Goal: Information Seeking & Learning: Learn about a topic

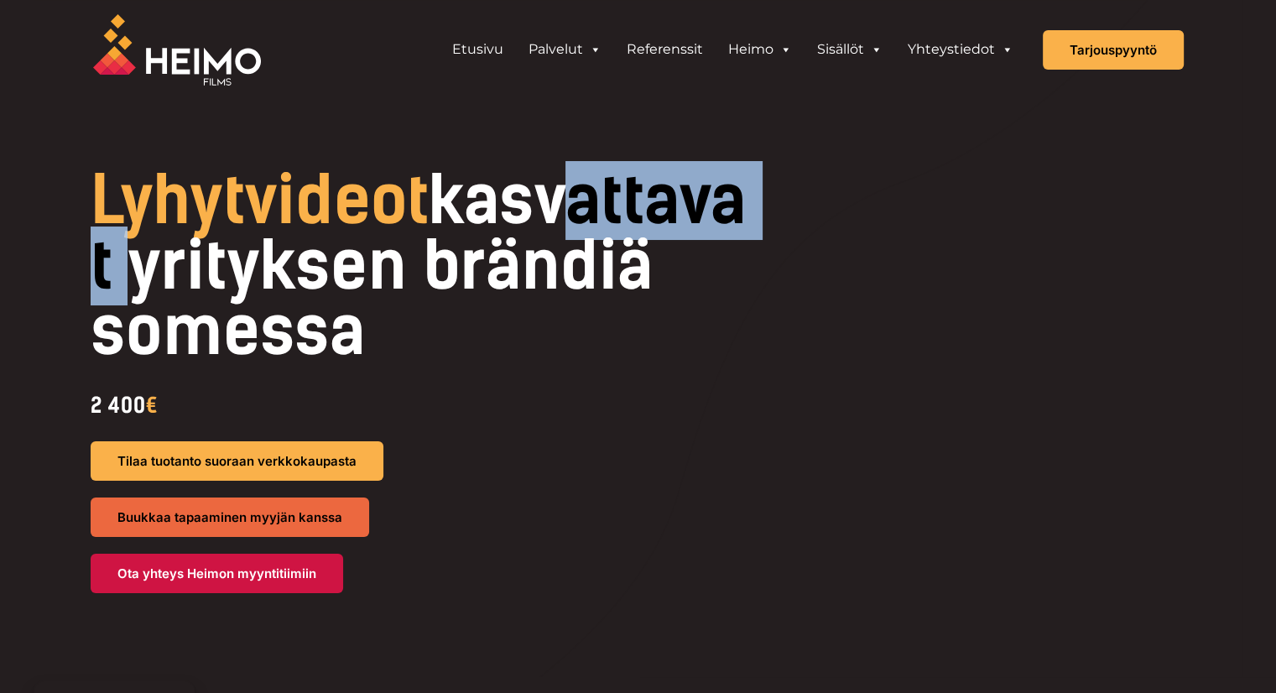
drag, startPoint x: 185, startPoint y: 250, endPoint x: 429, endPoint y: 303, distance: 250.6
click at [429, 303] on h1 "Lyhytvideot kasvattavat yrityksen brändiä somessa" at bounding box center [422, 266] width 662 height 196
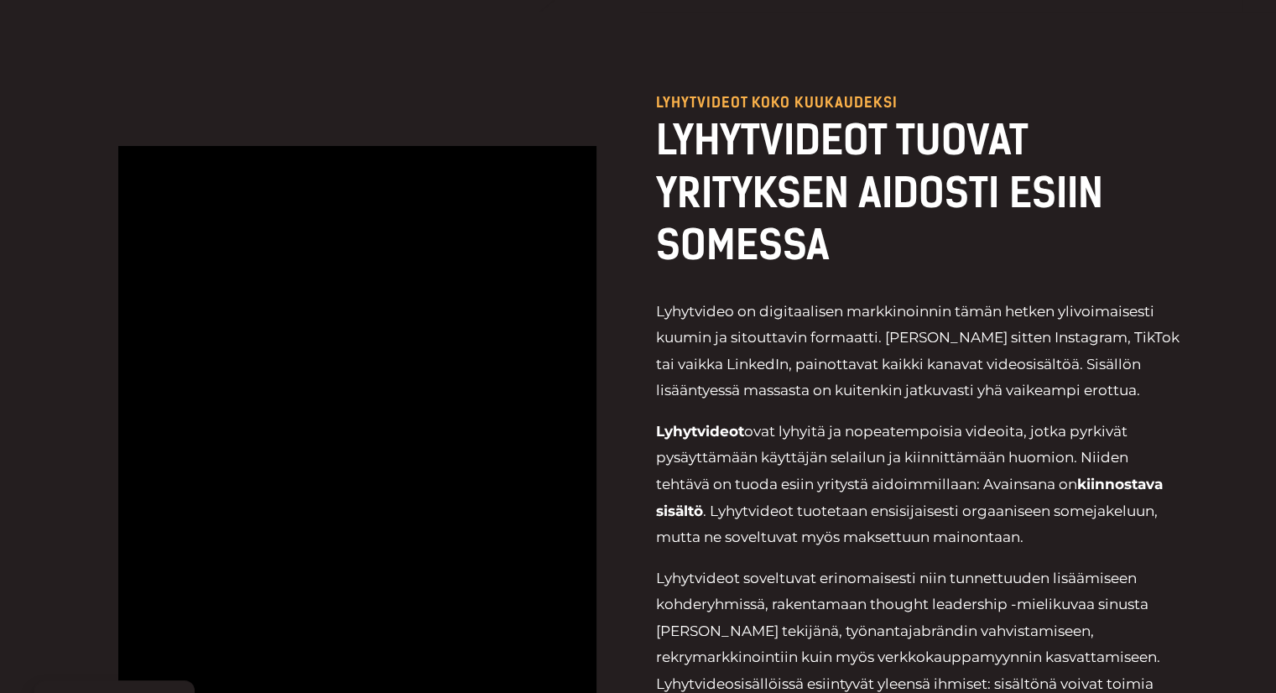
scroll to position [671, 0]
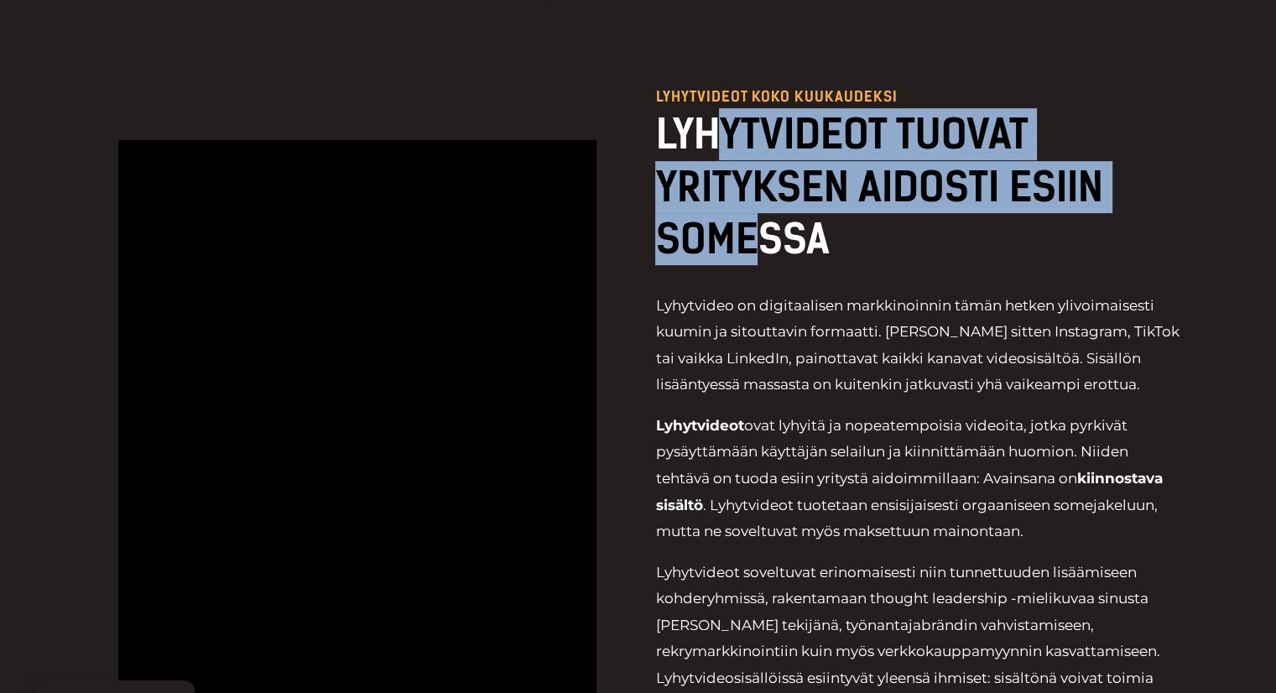
drag, startPoint x: 708, startPoint y: 152, endPoint x: 758, endPoint y: 219, distance: 83.9
click at [758, 219] on h2 "LYHYTVIDEOT TUOVAT YRITYKSEN AIDOSTI ESIIN SOMESSA" at bounding box center [919, 186] width 528 height 157
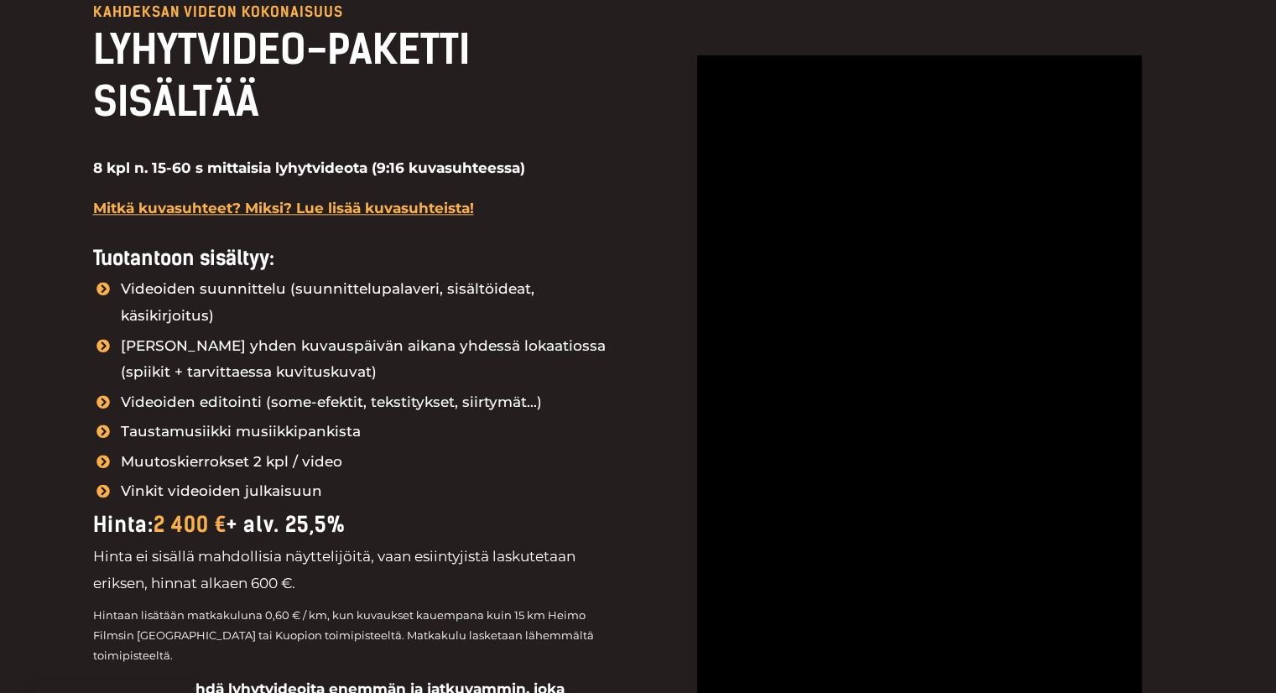
scroll to position [1929, 0]
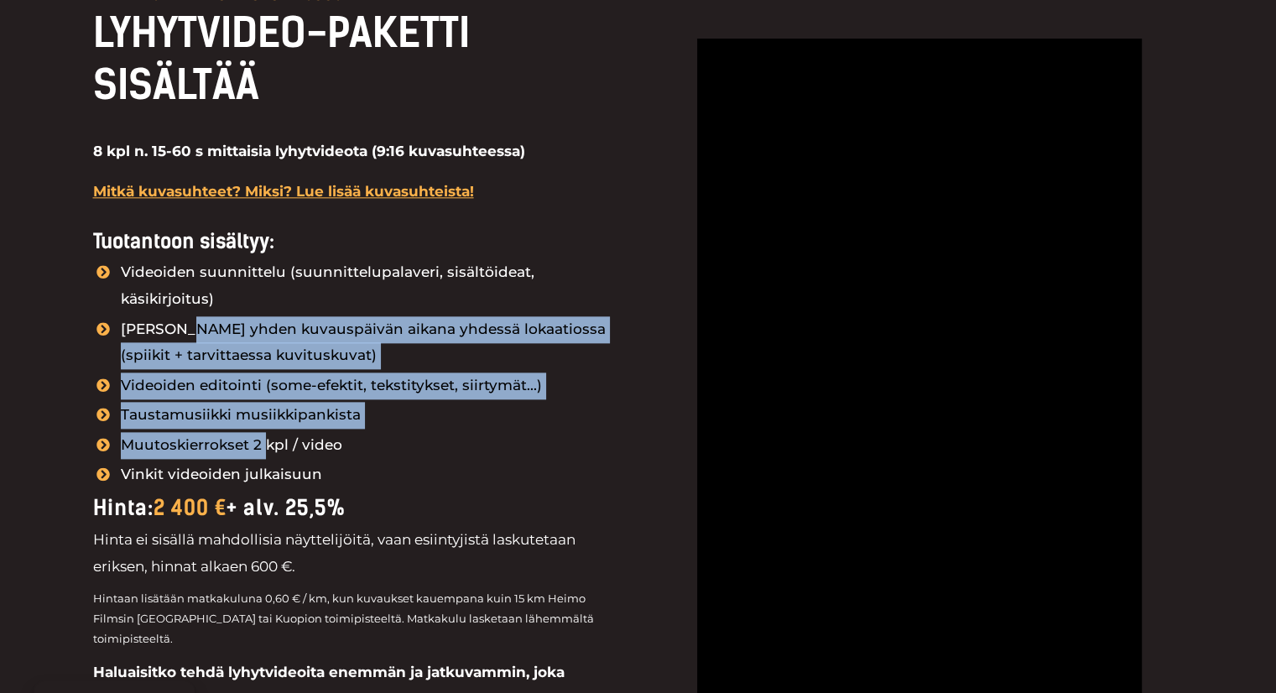
drag, startPoint x: 195, startPoint y: 307, endPoint x: 268, endPoint y: 414, distance: 129.6
click at [268, 414] on ul "Videoiden suunnittelu (suunnittelupalaveri, sisältöideat, käsikirjoitus) Kuvaus…" at bounding box center [357, 373] width 528 height 229
click at [268, 432] on span "Muutoskierrokset 2 kpl / video" at bounding box center [230, 445] width 226 height 27
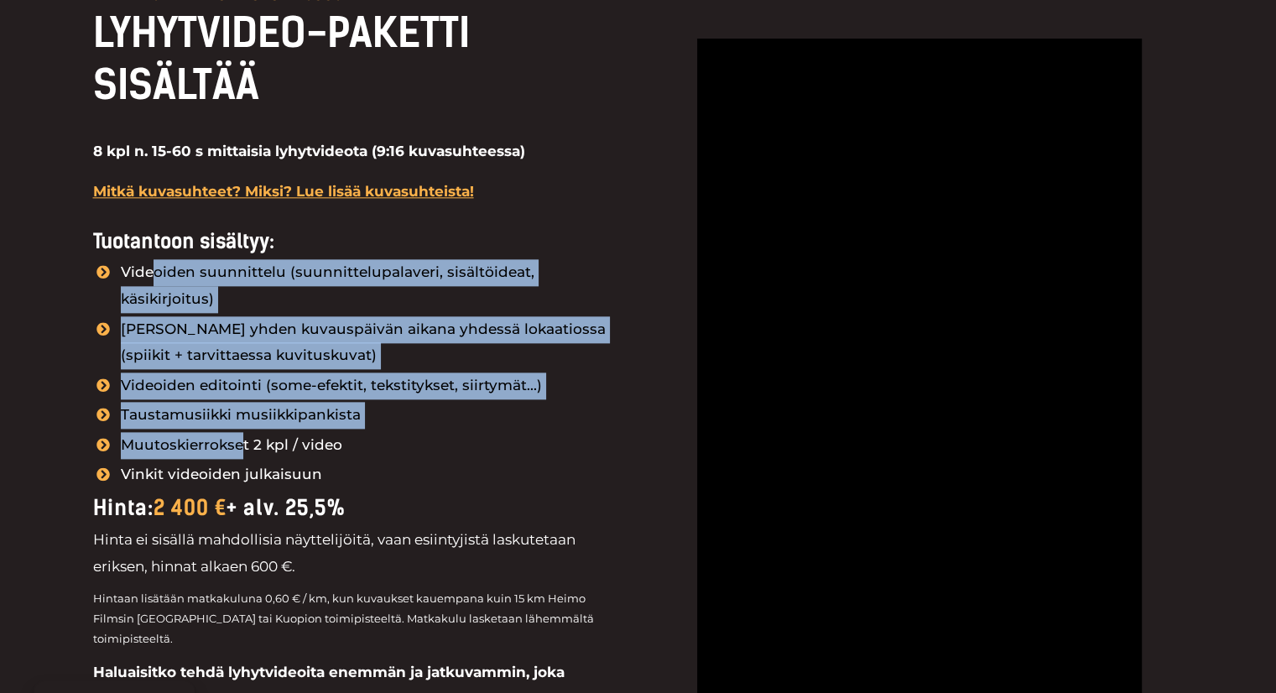
drag, startPoint x: 154, startPoint y: 270, endPoint x: 241, endPoint y: 418, distance: 171.5
click at [240, 418] on ul "Videoiden suunnittelu (suunnittelupalaveri, sisältöideat, käsikirjoitus) Kuvaus…" at bounding box center [357, 373] width 528 height 229
click at [241, 432] on span "Muutoskierrokset 2 kpl / video" at bounding box center [230, 445] width 226 height 27
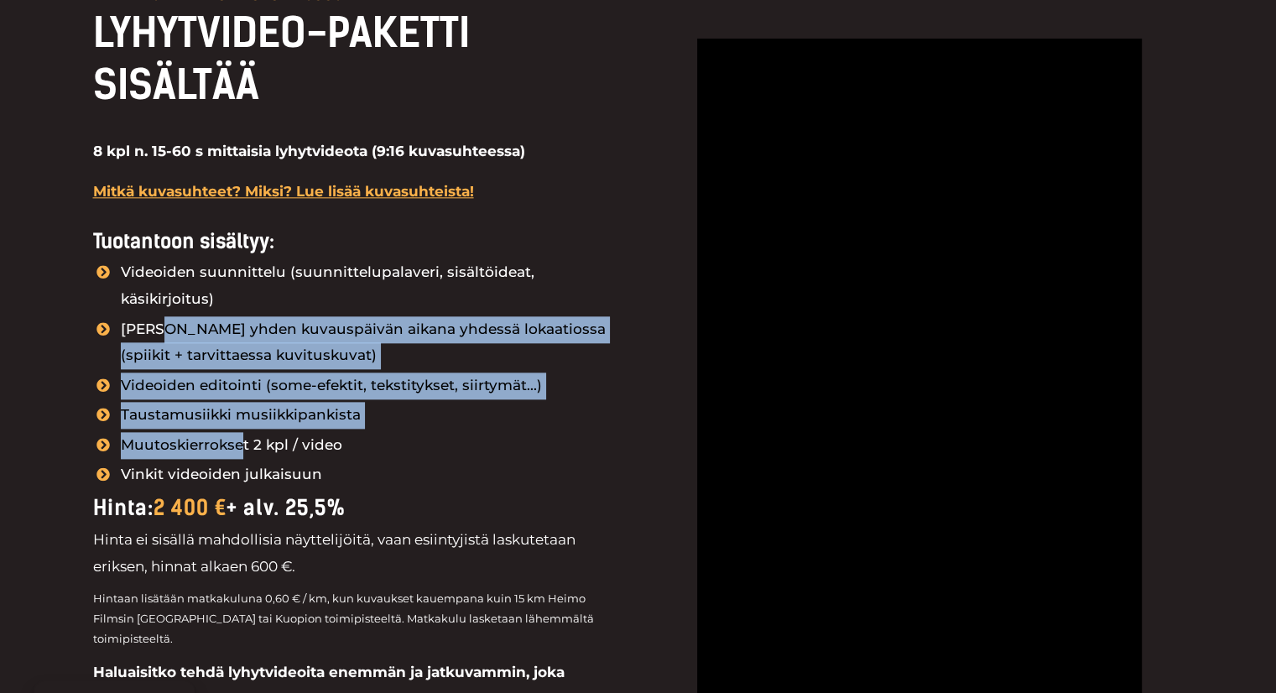
drag, startPoint x: 163, startPoint y: 298, endPoint x: 238, endPoint y: 424, distance: 146.7
click at [238, 424] on ul "Videoiden suunnittelu (suunnittelupalaveri, sisältöideat, käsikirjoitus) Kuvaus…" at bounding box center [357, 373] width 528 height 229
drag, startPoint x: 238, startPoint y: 424, endPoint x: 213, endPoint y: 363, distance: 65.4
click at [238, 432] on span "Muutoskierrokset 2 kpl / video" at bounding box center [230, 445] width 226 height 27
click at [233, 432] on span "Muutoskierrokset 2 kpl / video" at bounding box center [230, 445] width 226 height 27
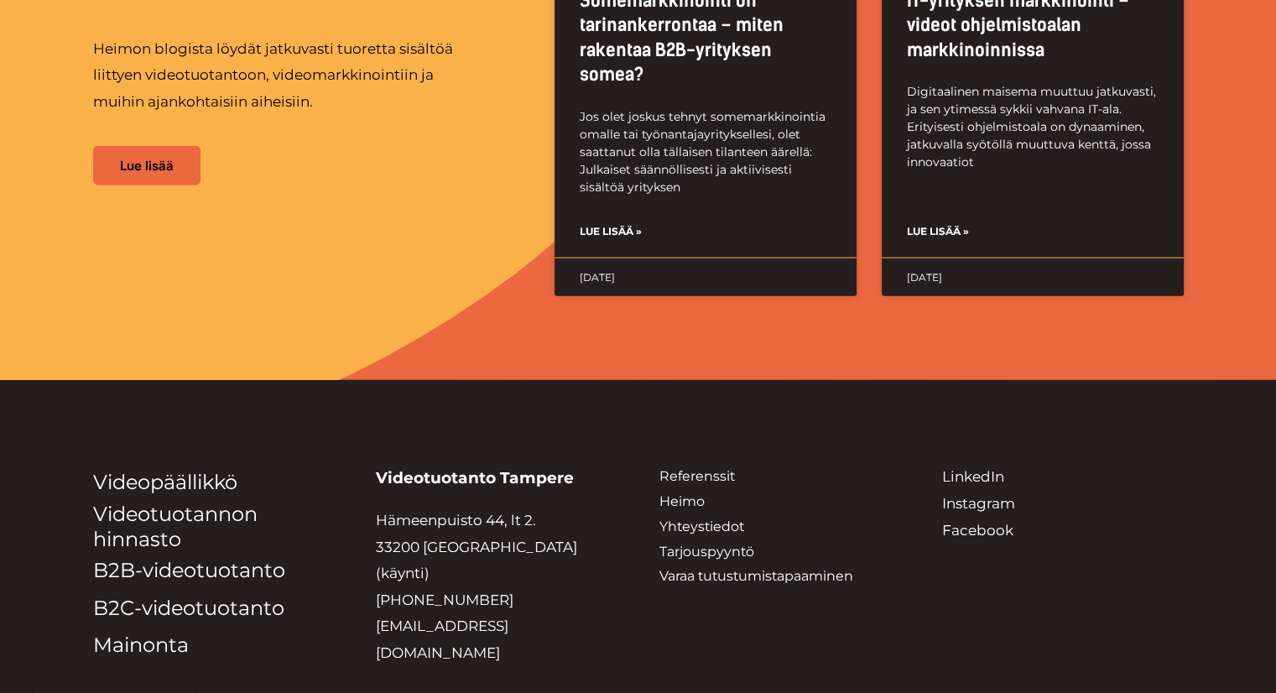
scroll to position [4166, 0]
